Goal: Transaction & Acquisition: Book appointment/travel/reservation

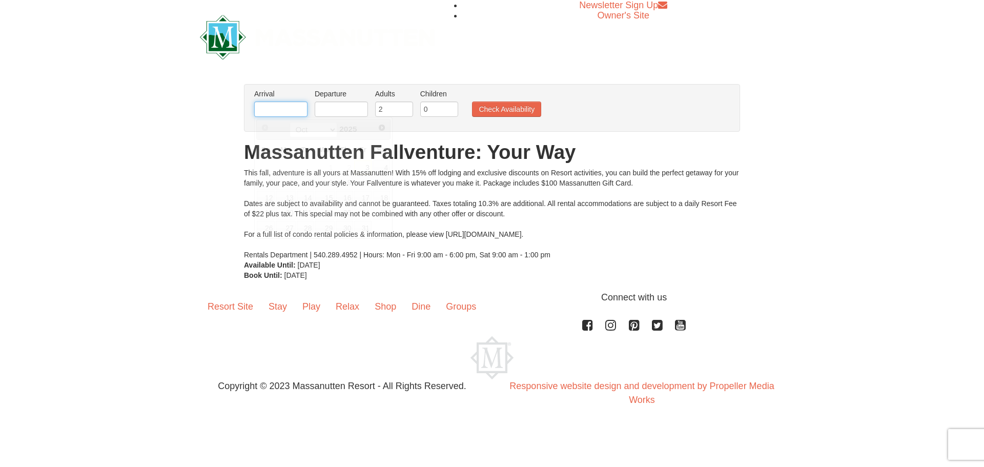
click at [259, 113] on input "text" at bounding box center [280, 108] width 53 height 15
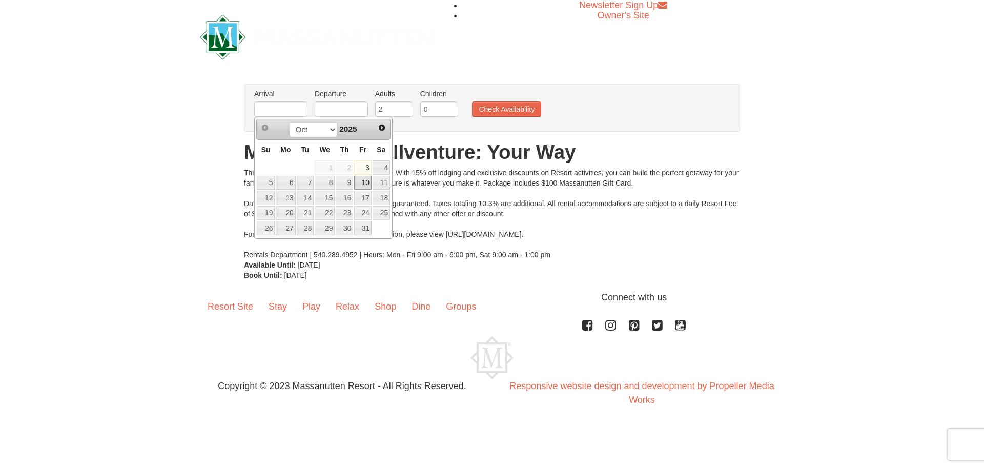
click at [365, 184] on link "10" at bounding box center [362, 183] width 17 height 14
type input "[DATE]"
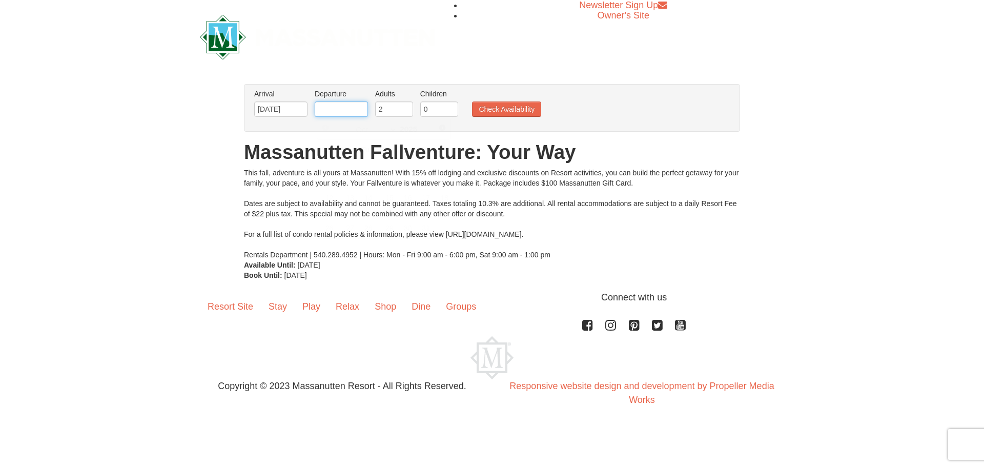
click at [350, 107] on input "text" at bounding box center [341, 108] width 53 height 15
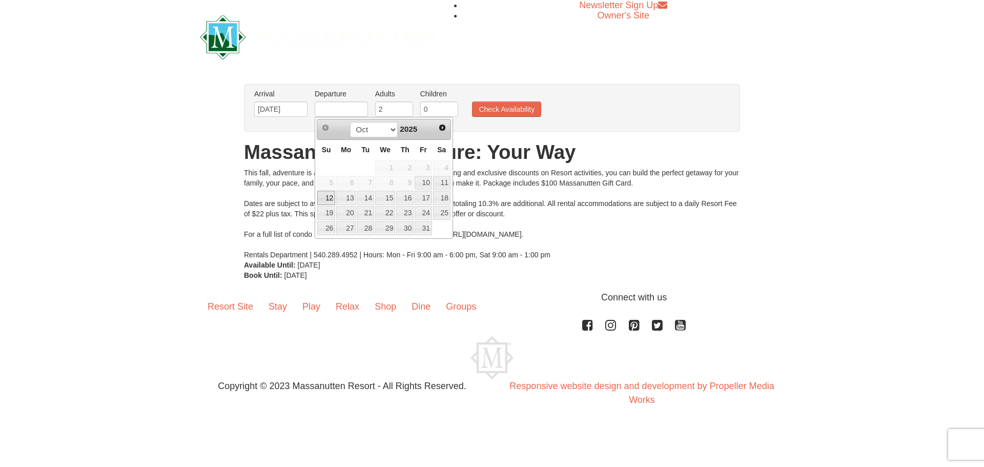
click at [330, 201] on link "12" at bounding box center [326, 198] width 18 height 14
type input "[DATE]"
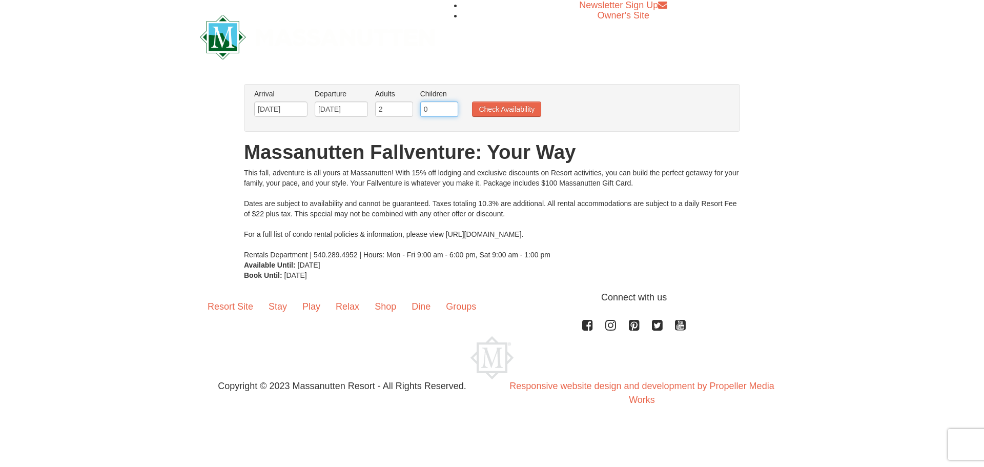
click at [432, 108] on input "0" at bounding box center [439, 108] width 38 height 15
drag, startPoint x: 432, startPoint y: 108, endPoint x: 421, endPoint y: 109, distance: 11.3
click at [421, 109] on input "0" at bounding box center [439, 108] width 38 height 15
type input "1"
click at [496, 108] on button "Check Availability" at bounding box center [506, 108] width 69 height 15
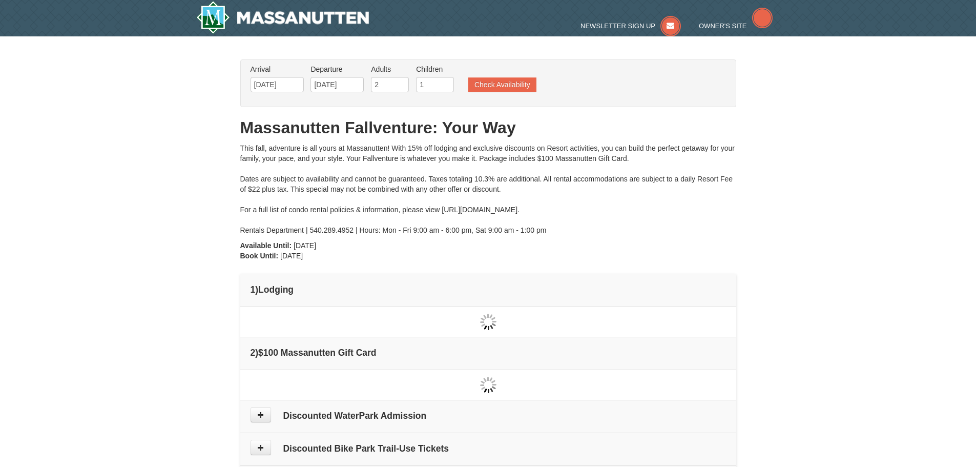
type input "[DATE]"
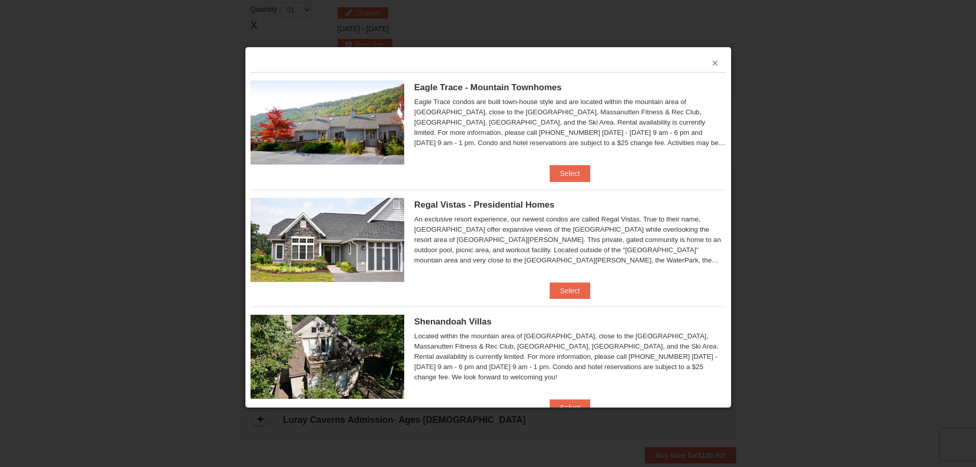
click at [712, 63] on button "×" at bounding box center [715, 63] width 6 height 10
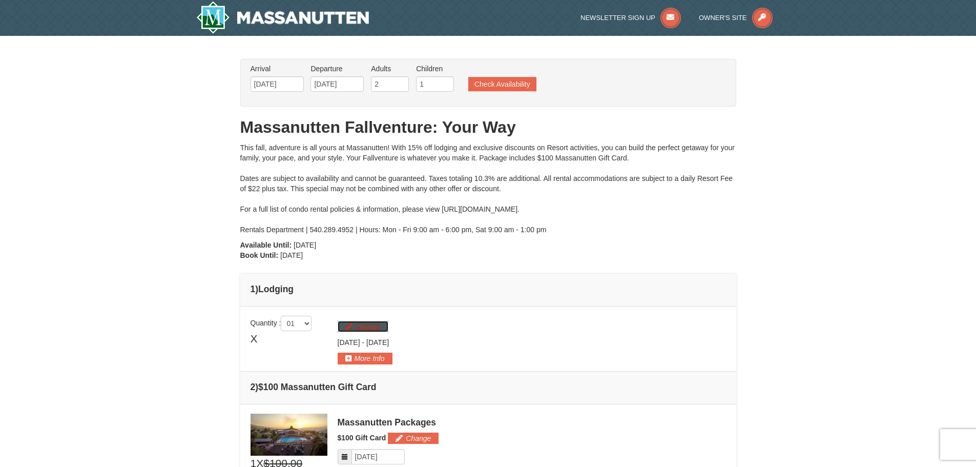
click at [370, 326] on button "Change" at bounding box center [363, 326] width 51 height 11
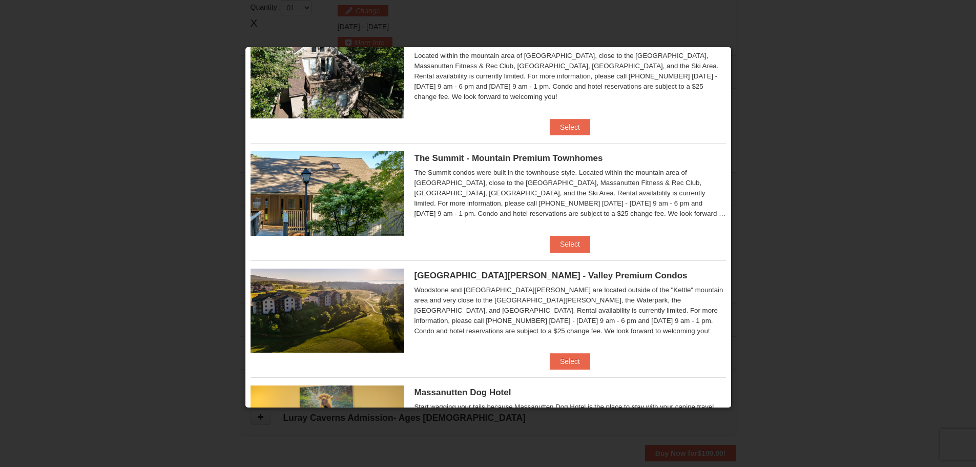
scroll to position [178, 0]
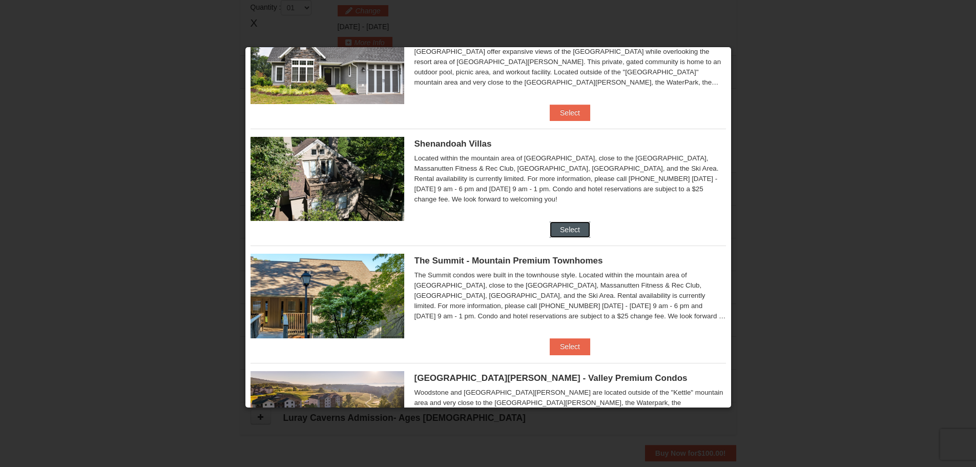
click at [577, 227] on button "Select" at bounding box center [570, 229] width 40 height 16
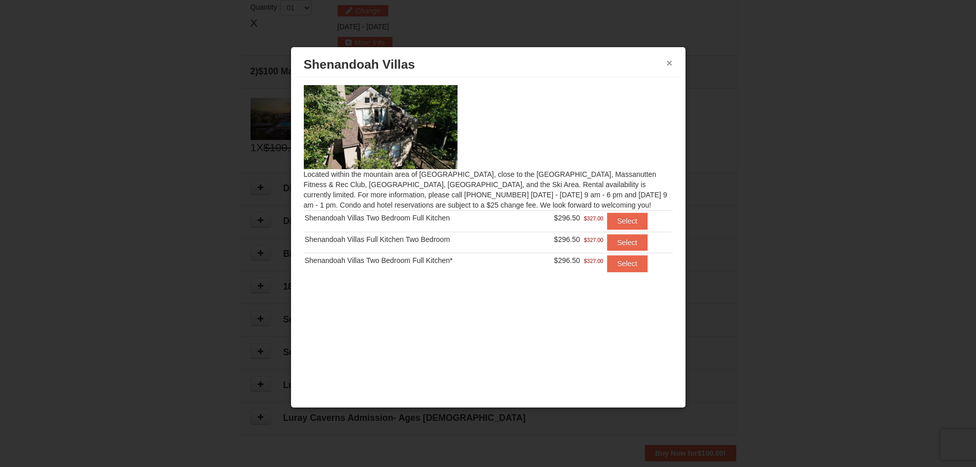
click at [670, 63] on button "×" at bounding box center [670, 63] width 6 height 10
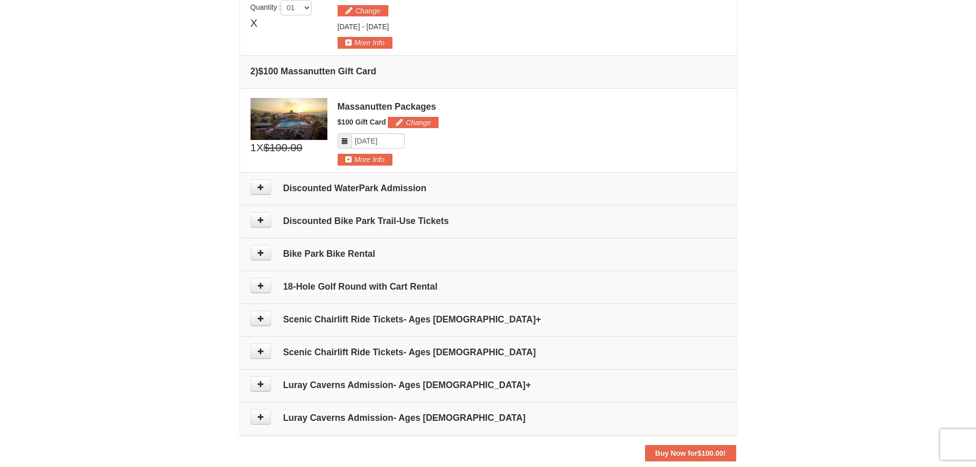
scroll to position [213, 0]
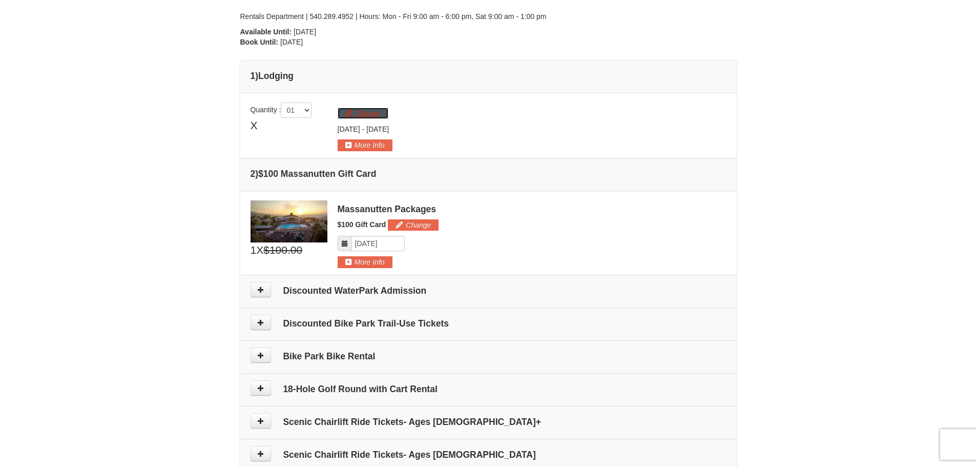
click at [360, 112] on button "Change" at bounding box center [363, 113] width 51 height 11
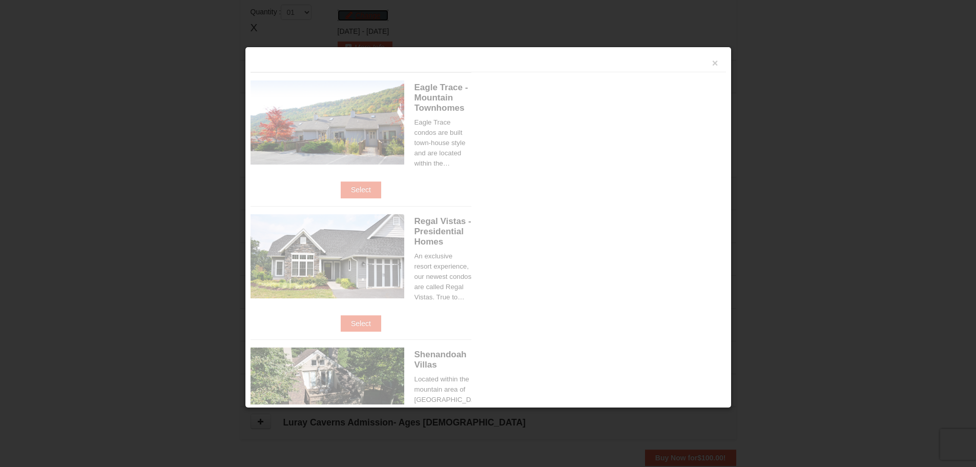
scroll to position [316, 0]
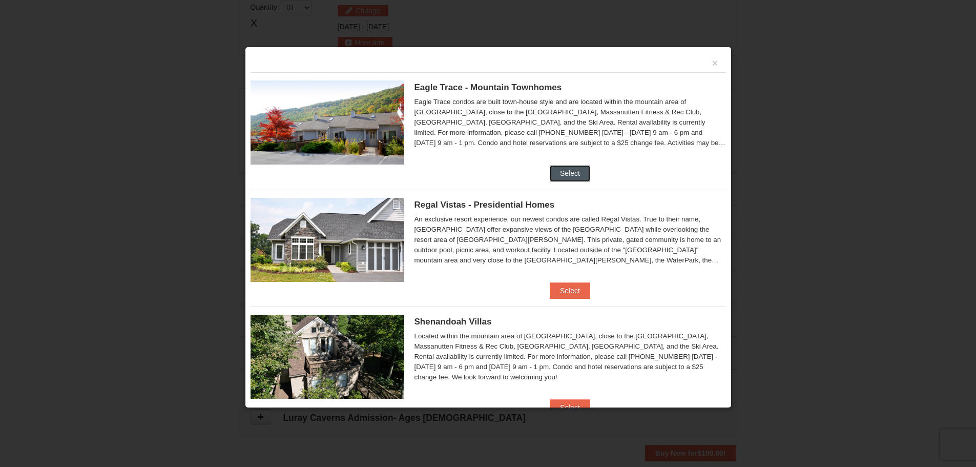
click at [560, 173] on button "Select" at bounding box center [570, 173] width 40 height 16
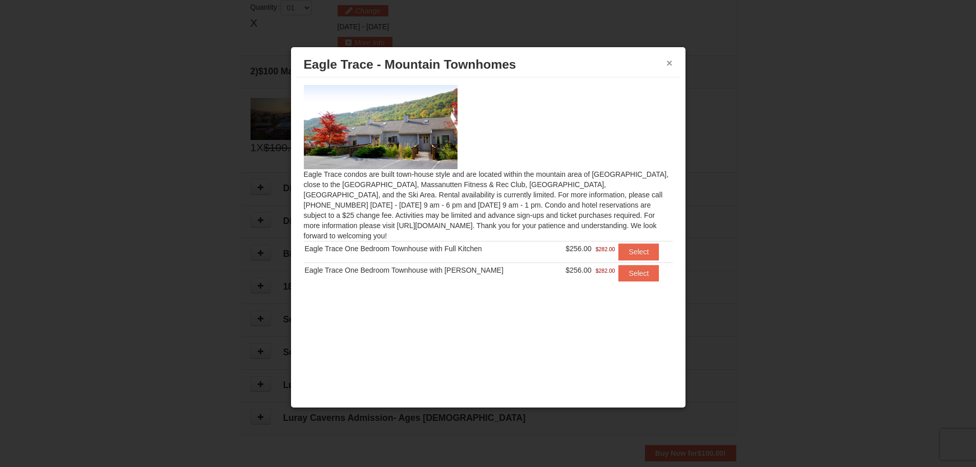
click at [669, 66] on button "×" at bounding box center [670, 63] width 6 height 10
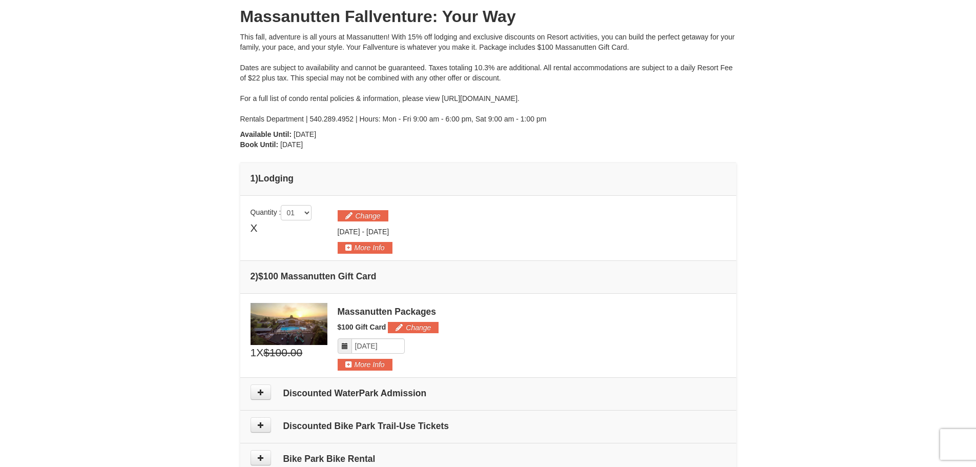
scroll to position [0, 0]
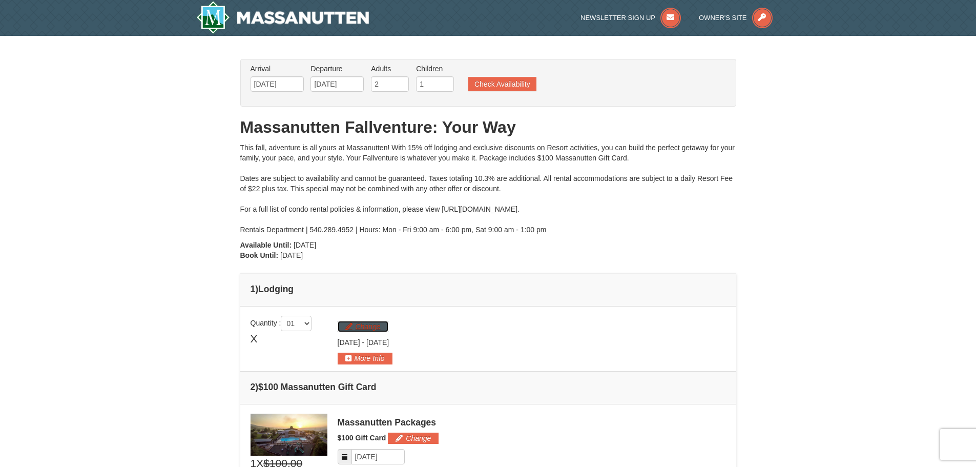
click at [363, 324] on button "Change" at bounding box center [363, 326] width 51 height 11
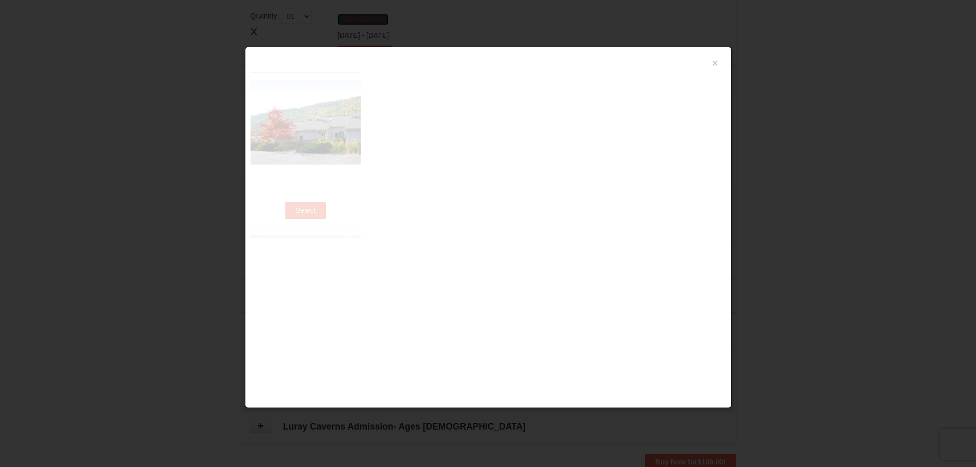
scroll to position [316, 0]
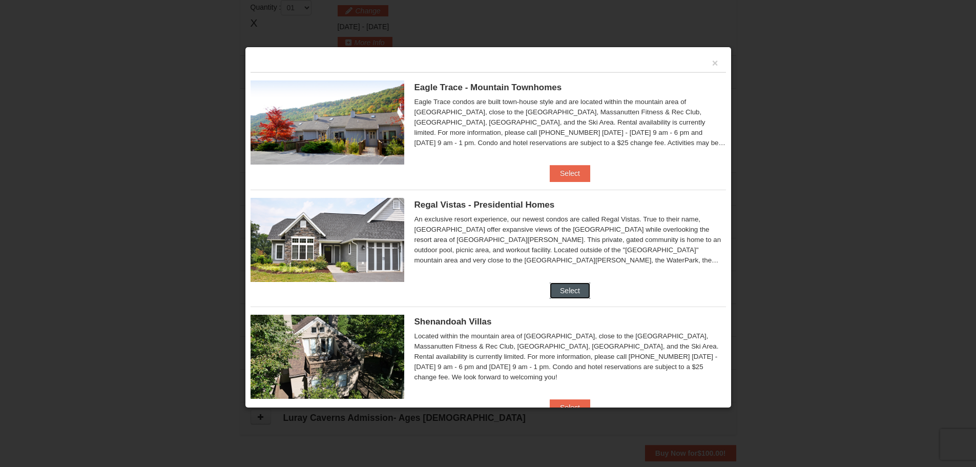
click at [561, 293] on button "Select" at bounding box center [570, 290] width 40 height 16
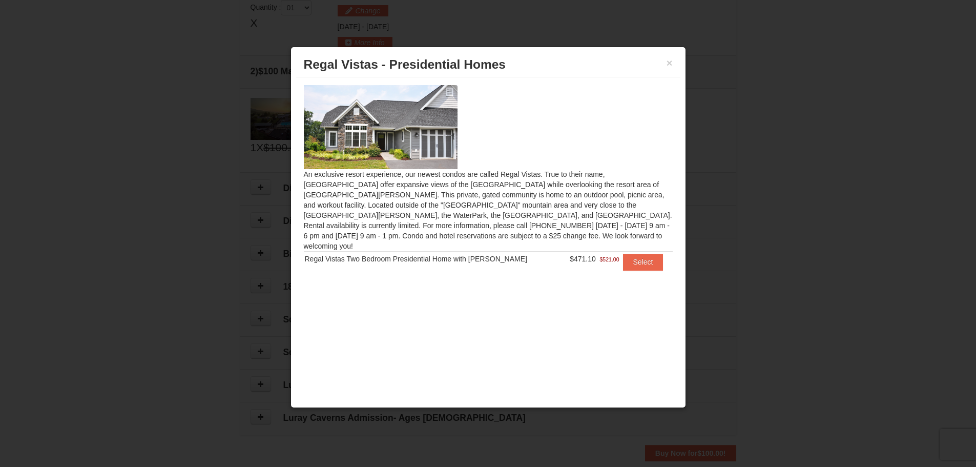
click at [668, 57] on h3 "Regal Vistas - Presidential Homes" at bounding box center [488, 64] width 369 height 15
click at [664, 78] on div "An exclusive resort experience, our newest condos are called Regal Vistas. True…" at bounding box center [488, 183] width 384 height 213
click at [670, 63] on button "×" at bounding box center [670, 63] width 6 height 10
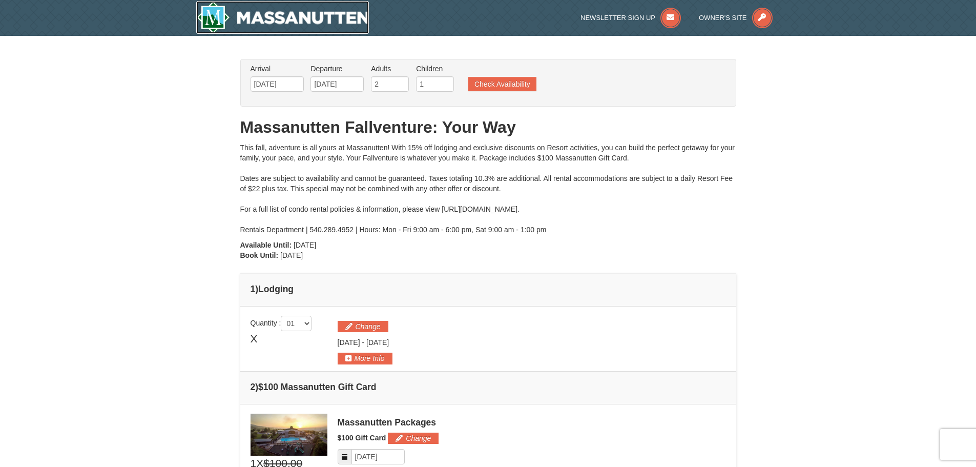
scroll to position [102, 0]
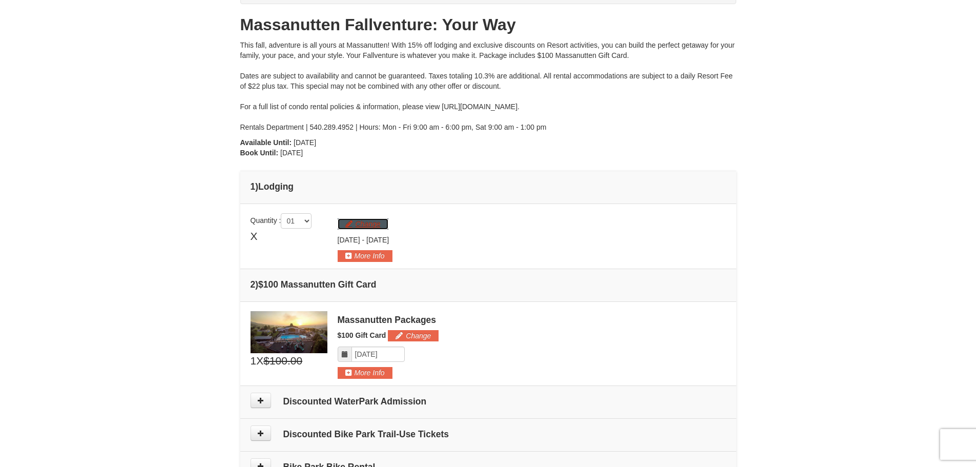
click at [350, 220] on button "Change" at bounding box center [363, 223] width 51 height 11
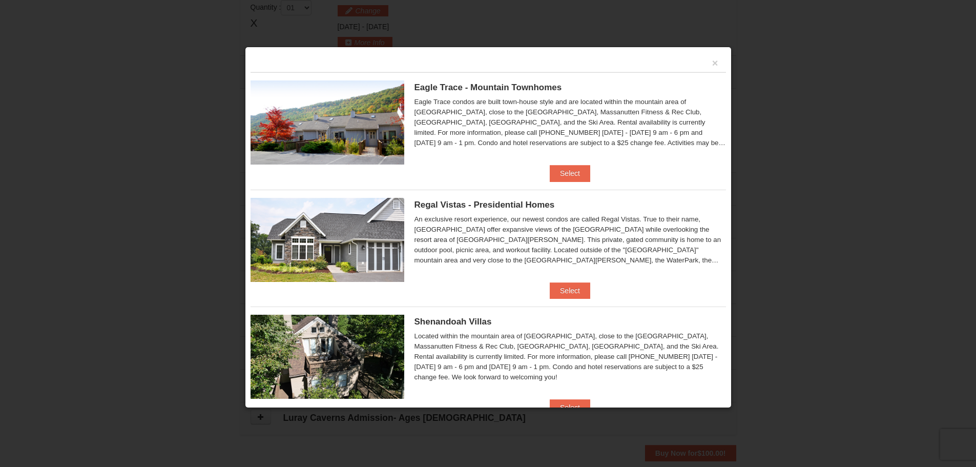
scroll to position [111, 0]
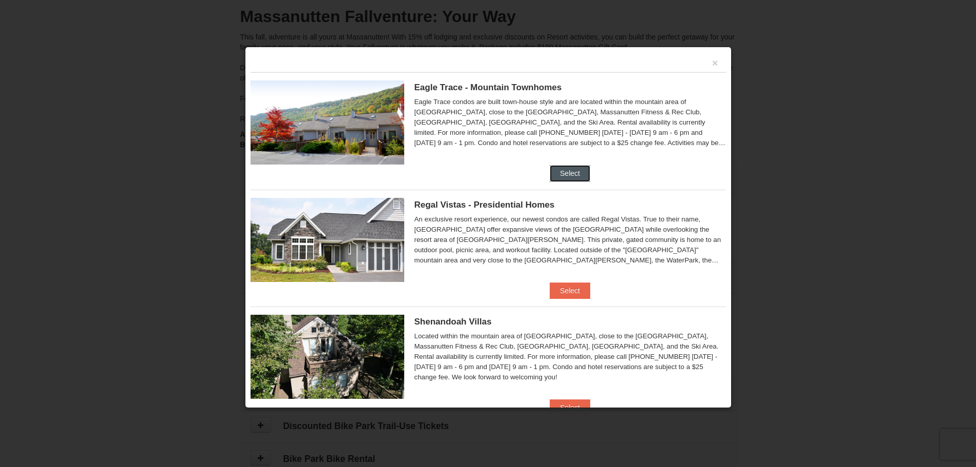
click at [550, 175] on button "Select" at bounding box center [570, 173] width 40 height 16
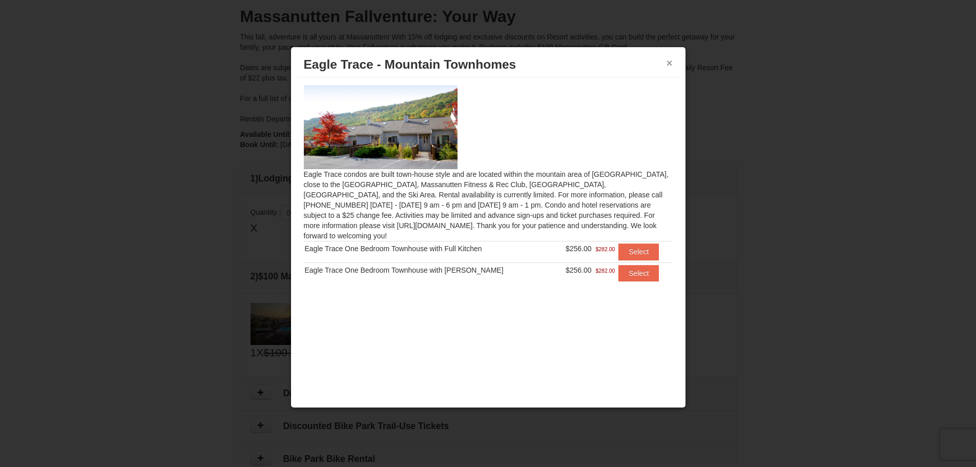
click at [672, 61] on button "×" at bounding box center [670, 63] width 6 height 10
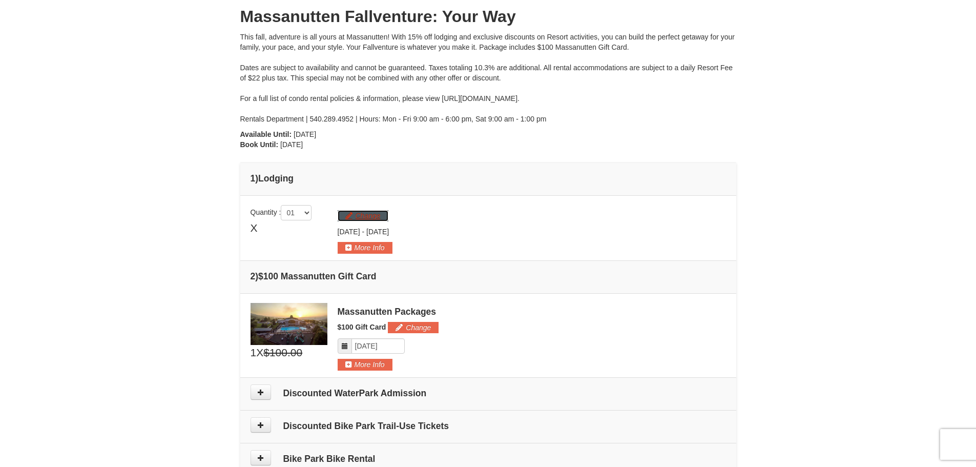
click at [367, 216] on button "Change" at bounding box center [363, 215] width 51 height 11
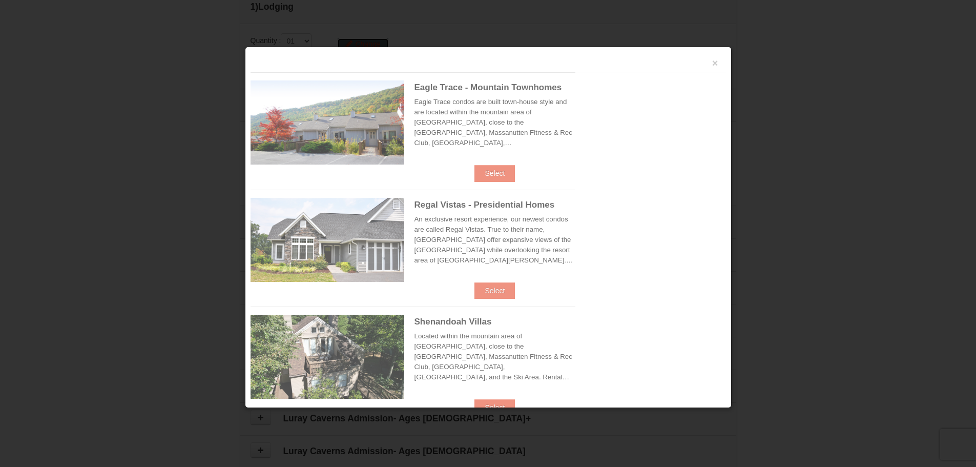
scroll to position [316, 0]
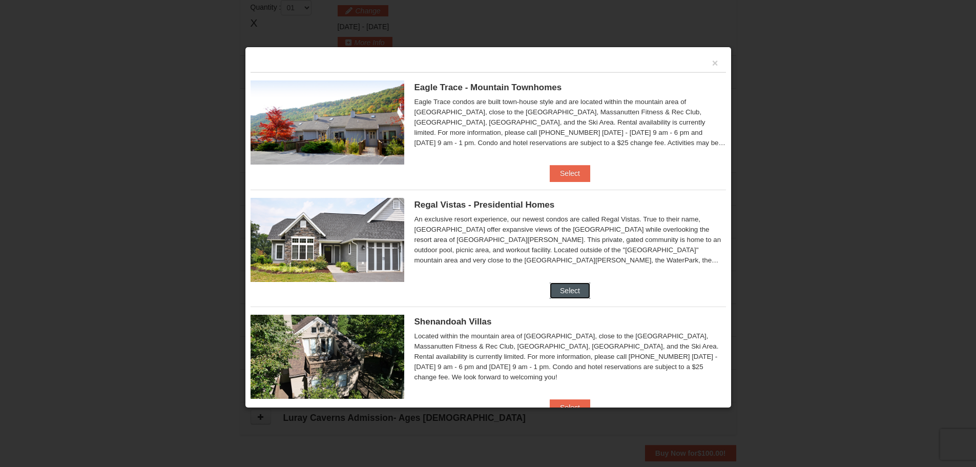
click at [571, 286] on button "Select" at bounding box center [570, 290] width 40 height 16
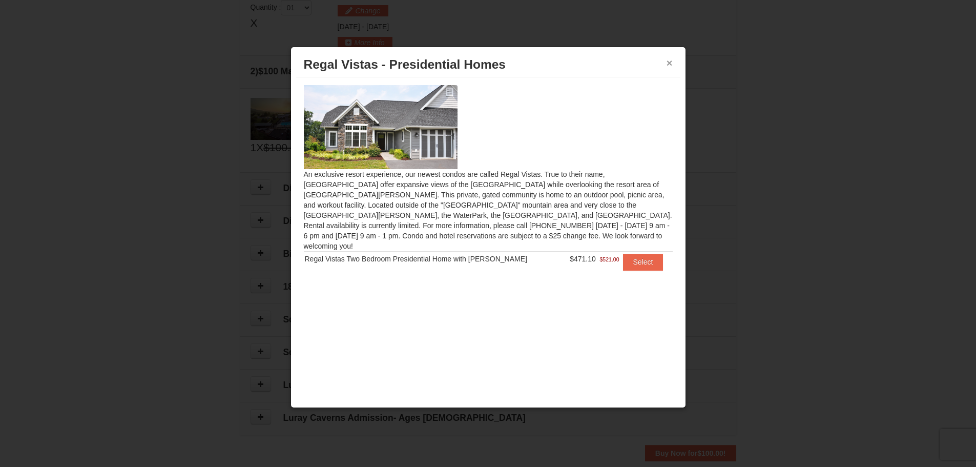
click at [668, 63] on button "×" at bounding box center [670, 63] width 6 height 10
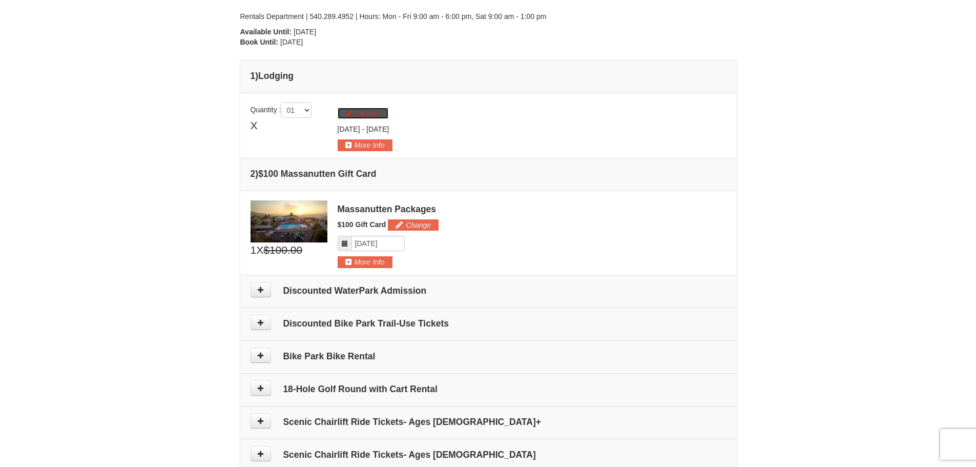
click at [377, 112] on button "Change" at bounding box center [363, 113] width 51 height 11
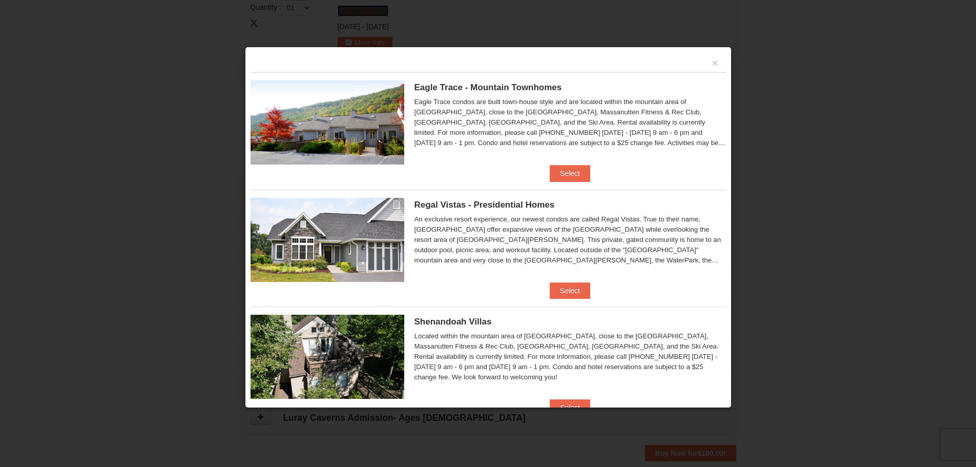
scroll to position [51, 0]
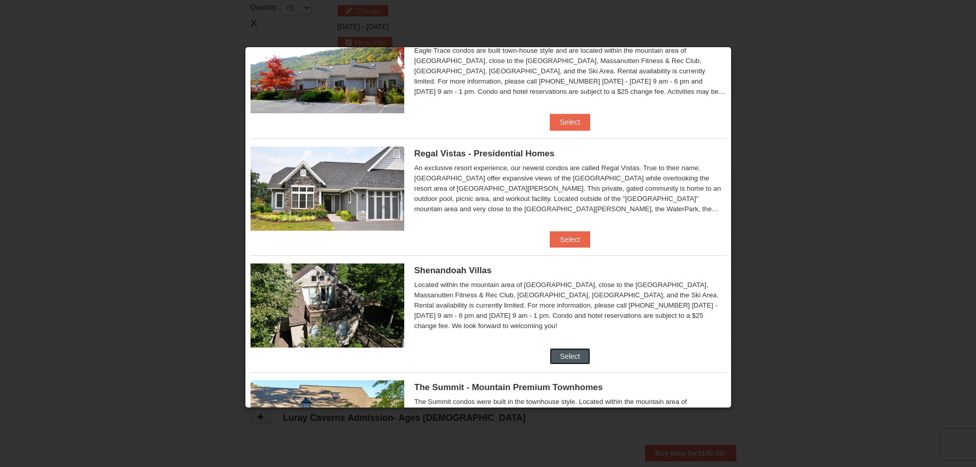
click at [571, 353] on button "Select" at bounding box center [570, 356] width 40 height 16
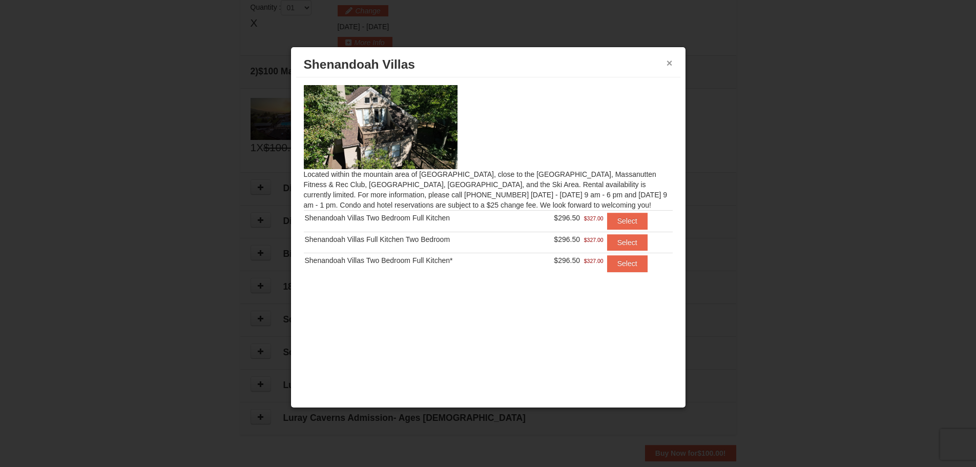
click at [668, 61] on button "×" at bounding box center [670, 63] width 6 height 10
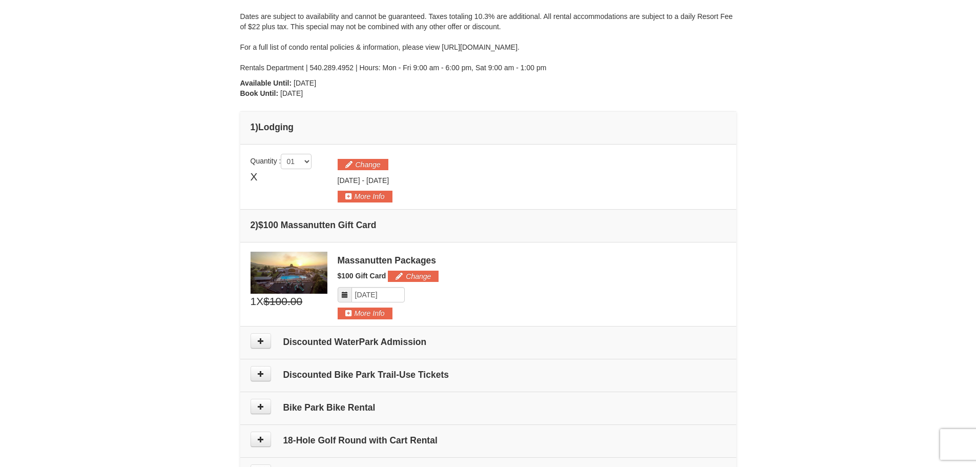
scroll to position [8, 0]
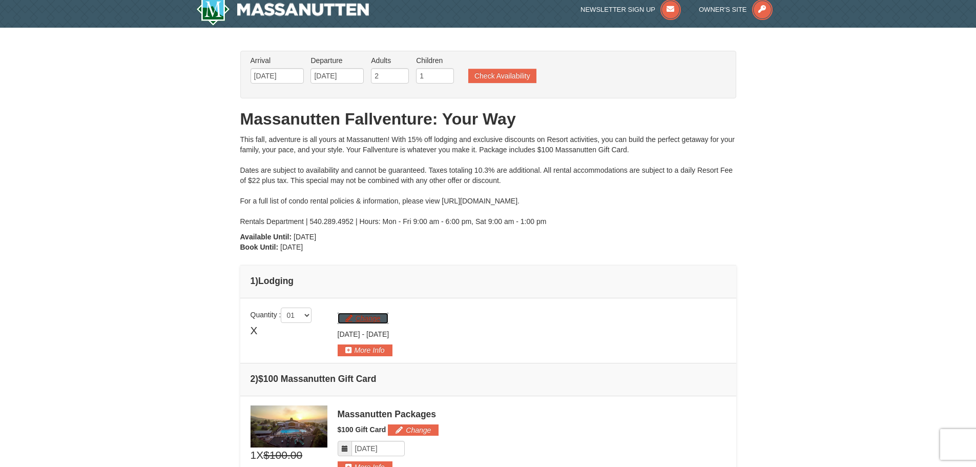
click at [347, 318] on button "Change" at bounding box center [363, 318] width 51 height 11
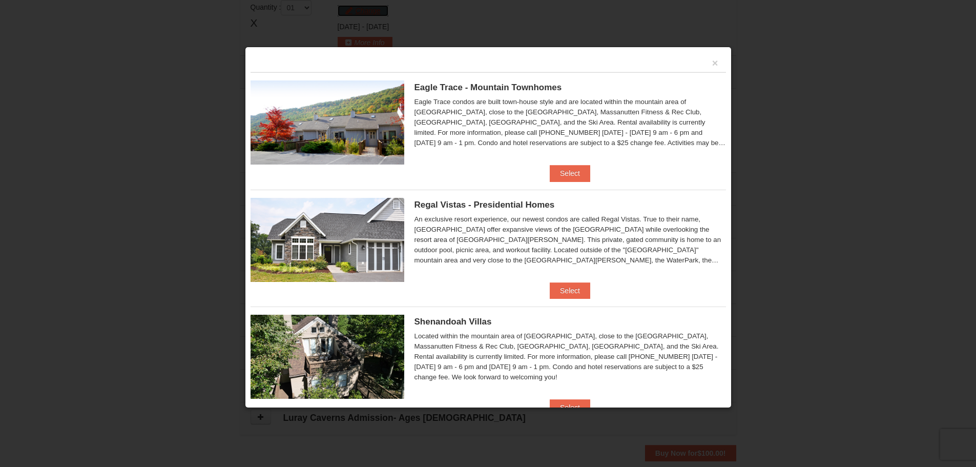
scroll to position [205, 0]
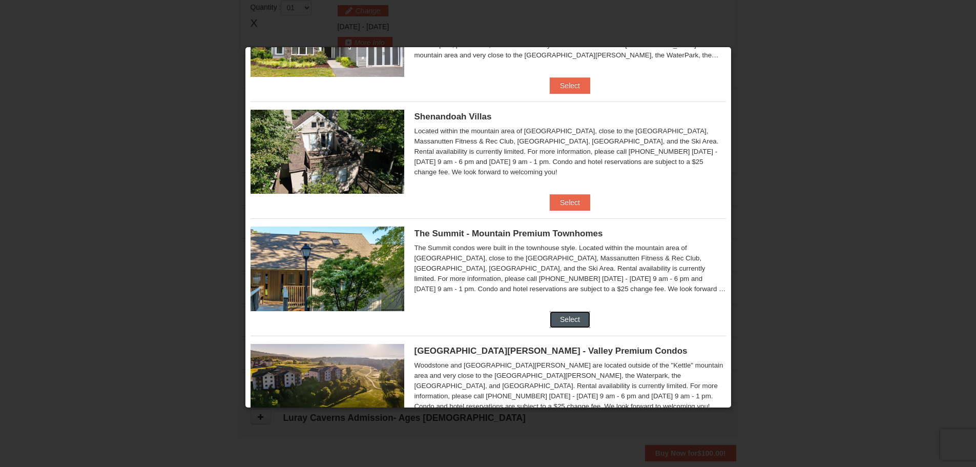
click at [559, 316] on button "Select" at bounding box center [570, 319] width 40 height 16
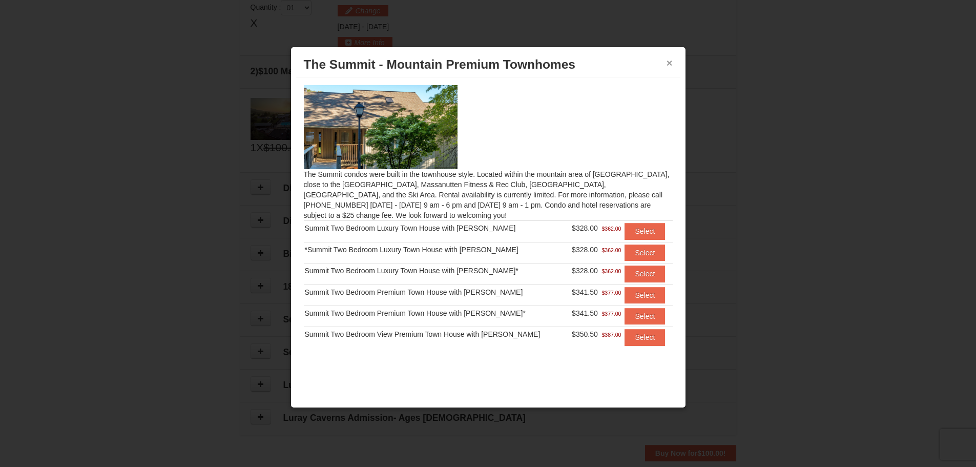
click at [670, 63] on button "×" at bounding box center [670, 63] width 6 height 10
